Goal: Information Seeking & Learning: Find specific fact

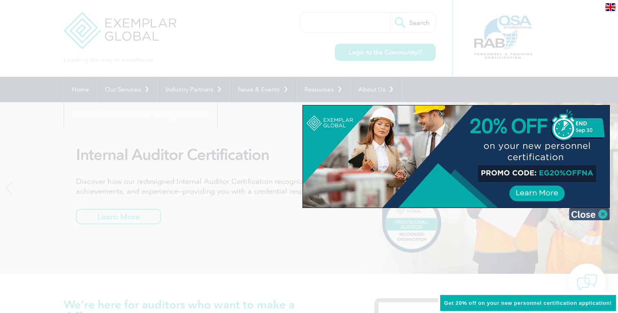
click at [572, 212] on img at bounding box center [589, 214] width 41 height 12
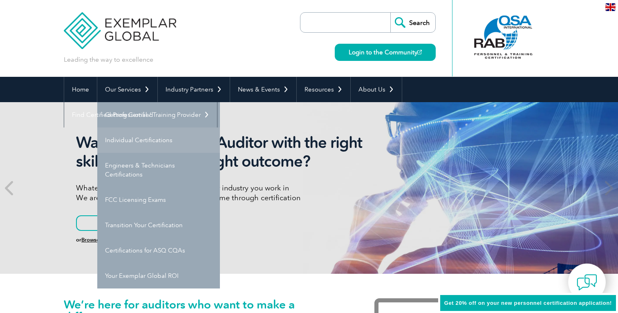
click at [136, 146] on link "Individual Certifications" at bounding box center [158, 139] width 123 height 25
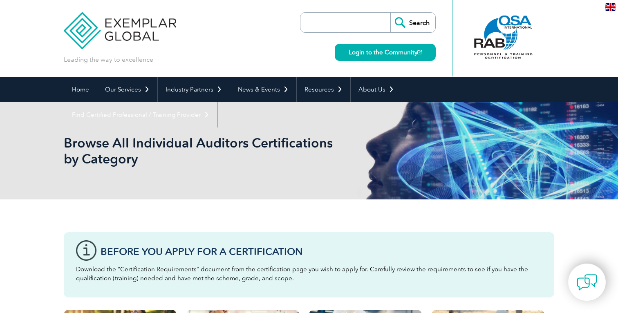
click at [361, 21] on input "search" at bounding box center [347, 23] width 86 height 20
type input "42001"
click at [390, 13] on input "Search" at bounding box center [412, 23] width 45 height 20
